Goal: Information Seeking & Learning: Learn about a topic

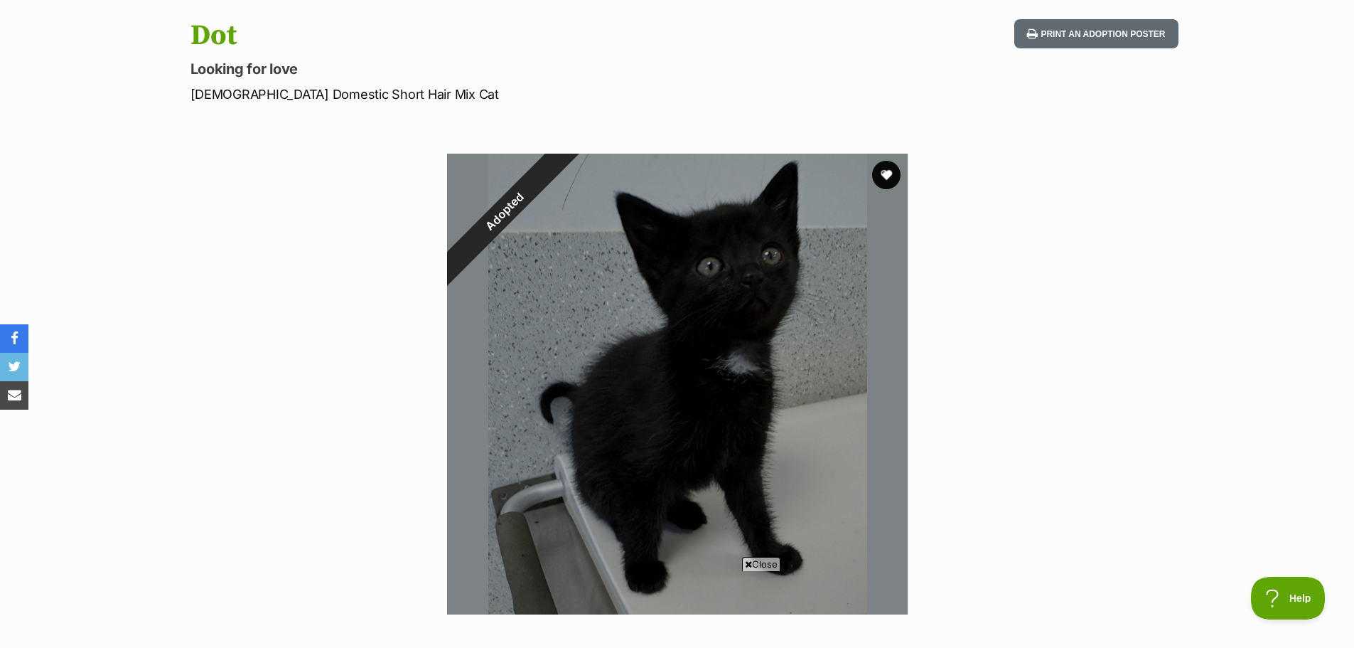
scroll to position [213, 0]
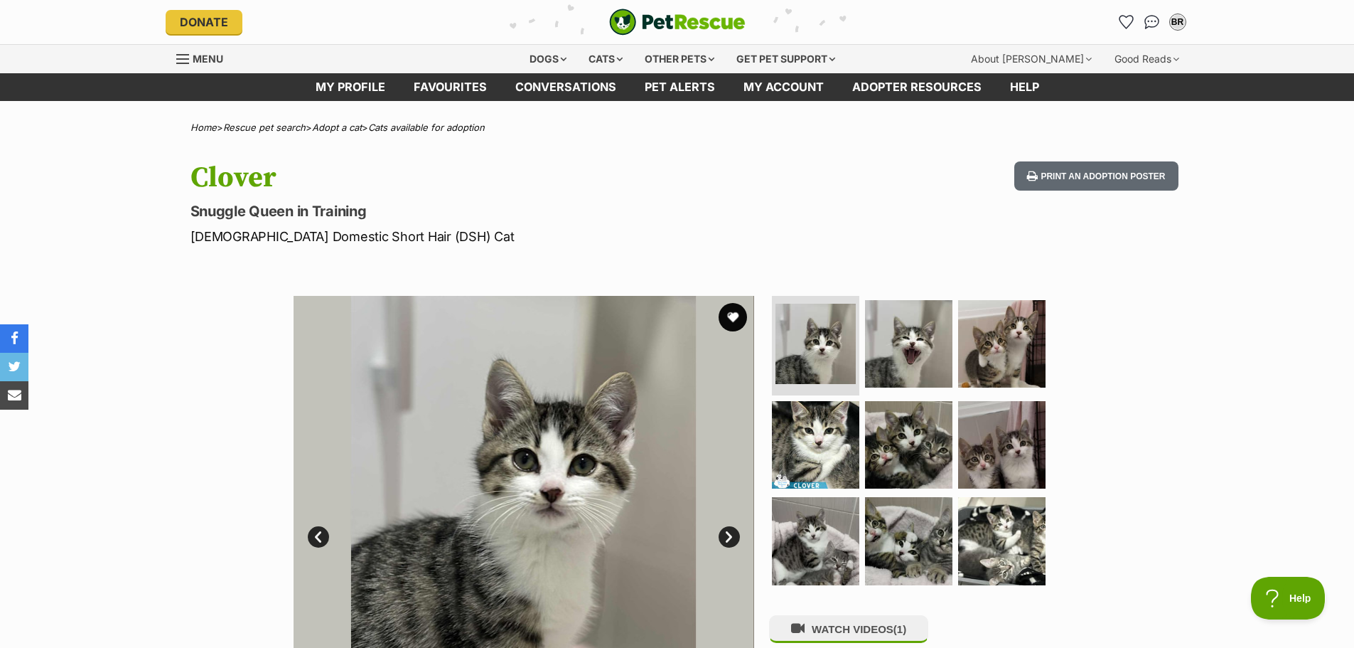
click at [729, 542] on link "Next" at bounding box center [729, 536] width 21 height 21
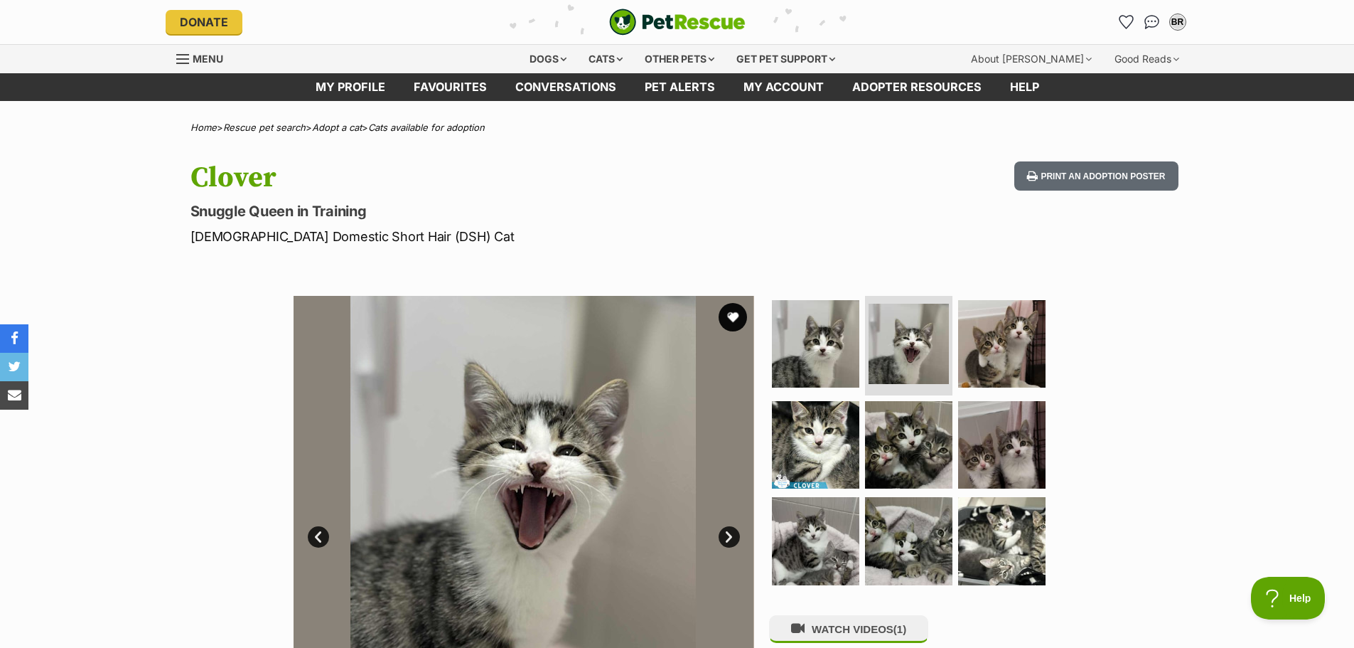
click at [729, 542] on link "Next" at bounding box center [729, 536] width 21 height 21
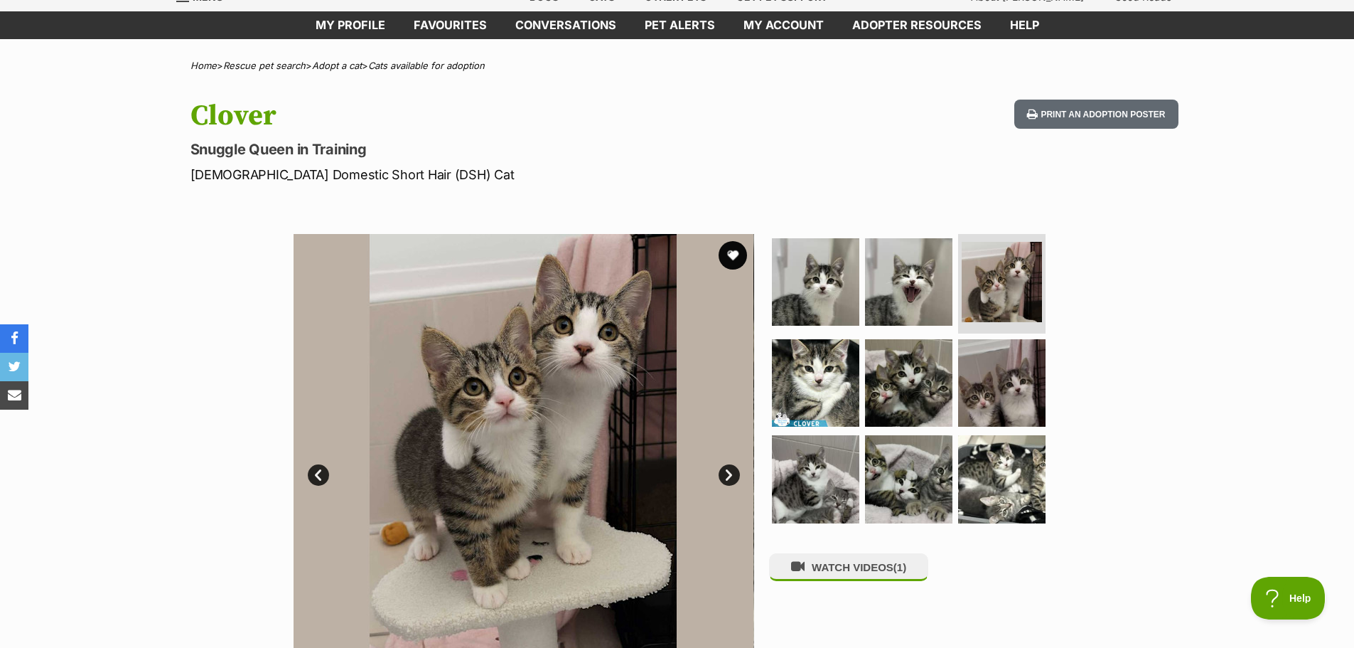
scroll to position [142, 0]
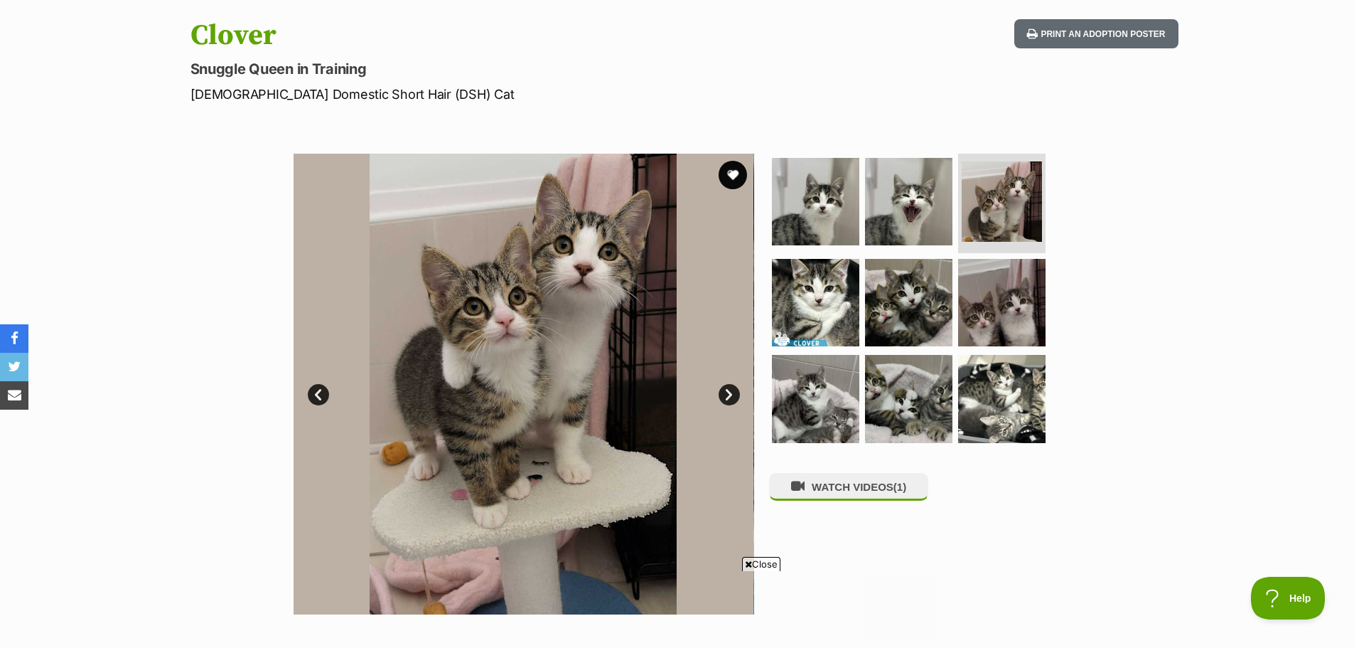
click at [727, 395] on link "Next" at bounding box center [729, 394] width 21 height 21
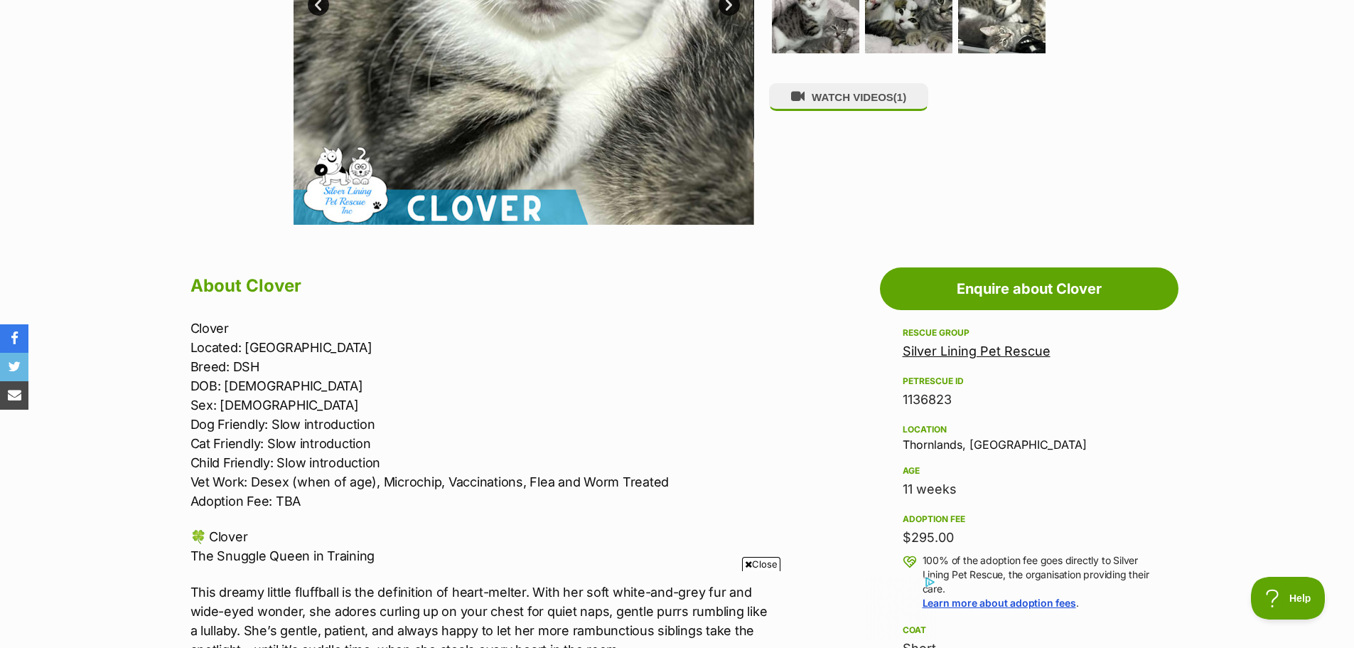
scroll to position [569, 0]
